Goal: Information Seeking & Learning: Learn about a topic

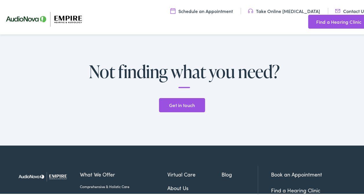
scroll to position [1650, 0]
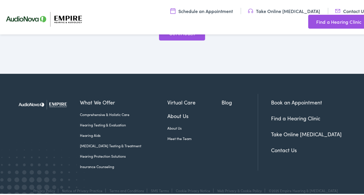
click at [92, 132] on link "Hearing Aids" at bounding box center [124, 134] width 88 height 5
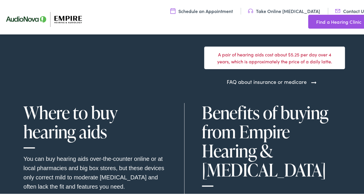
scroll to position [1682, 0]
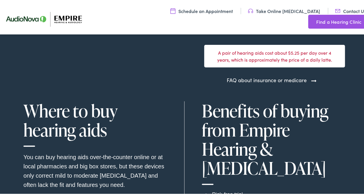
click at [266, 79] on link "FAQ about insurance or medicare" at bounding box center [267, 79] width 80 height 8
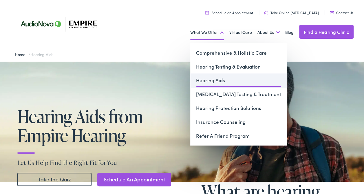
click at [209, 78] on link "Hearing Aids" at bounding box center [239, 79] width 97 height 14
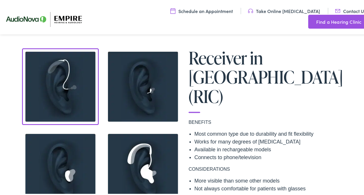
scroll to position [464, 0]
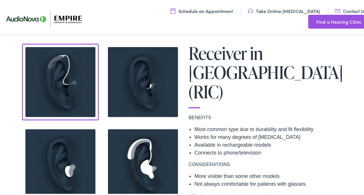
click at [52, 77] on img at bounding box center [60, 81] width 77 height 77
click at [149, 79] on img at bounding box center [143, 81] width 77 height 77
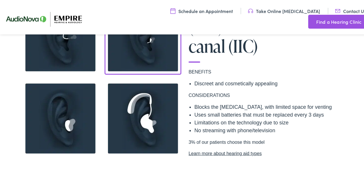
scroll to position [522, 0]
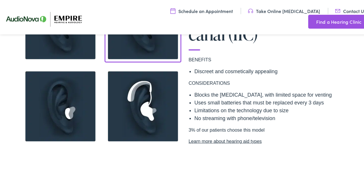
click at [61, 94] on img at bounding box center [60, 105] width 77 height 77
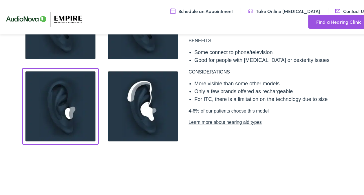
click at [129, 101] on img at bounding box center [143, 105] width 77 height 77
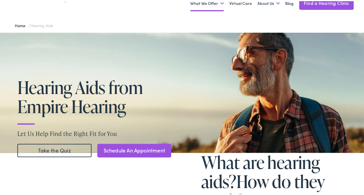
scroll to position [0, 0]
